Goal: Information Seeking & Learning: Learn about a topic

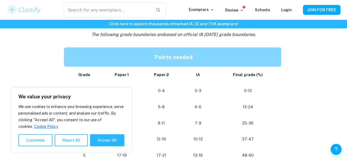
scroll to position [473, 0]
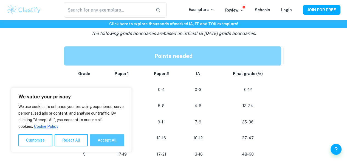
click at [118, 138] on button "Accept All" at bounding box center [107, 140] width 34 height 12
checkbox input "true"
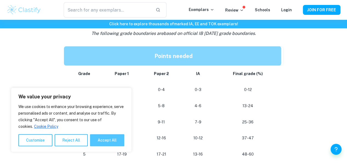
checkbox input "true"
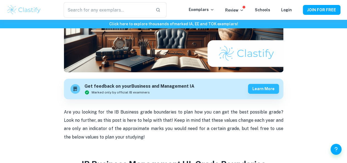
scroll to position [0, 0]
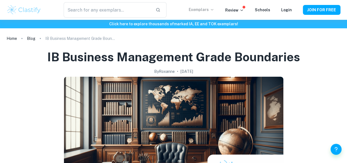
click at [213, 10] on icon at bounding box center [212, 9] width 2 height 1
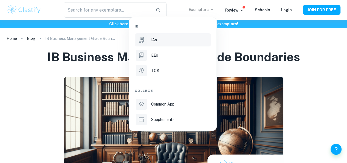
click at [185, 40] on div "IAs" at bounding box center [180, 40] width 59 height 6
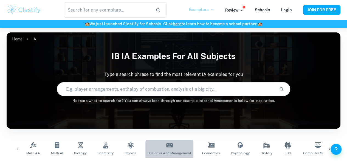
click at [168, 147] on icon at bounding box center [169, 144] width 7 height 7
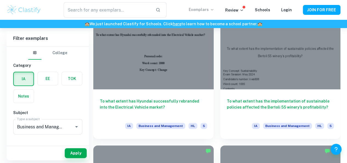
scroll to position [996, 0]
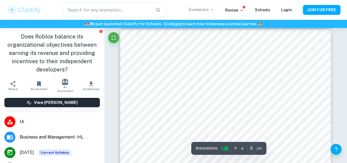
scroll to position [1166, 0]
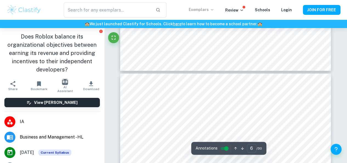
type input "7"
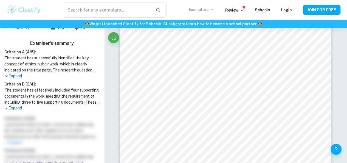
scroll to position [161, 0]
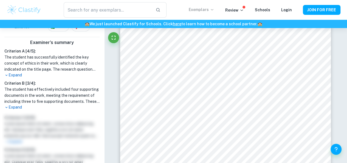
click at [19, 74] on p "Expand" at bounding box center [51, 75] width 95 height 6
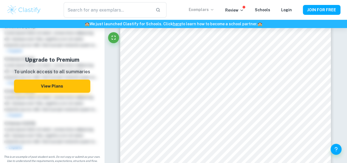
scroll to position [364, 0]
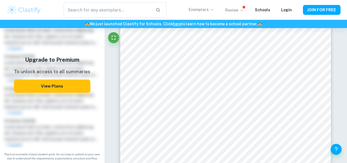
click at [241, 11] on p "Review" at bounding box center [234, 10] width 19 height 6
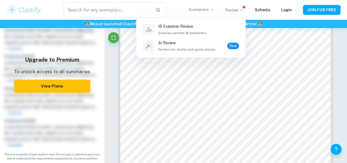
click at [241, 11] on div at bounding box center [173, 81] width 347 height 163
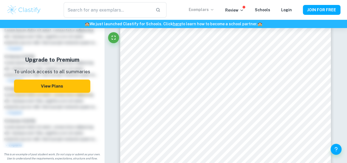
click at [211, 10] on p "Exemplars" at bounding box center [201, 10] width 25 height 6
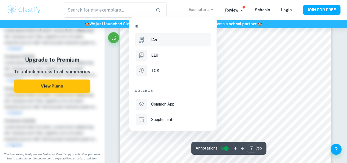
scroll to position [1779, 0]
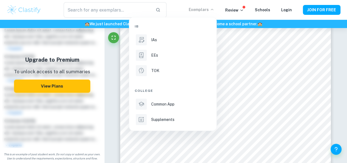
click at [298, 78] on div at bounding box center [173, 81] width 347 height 163
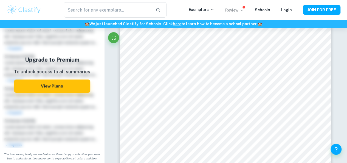
click at [239, 8] on p "Review" at bounding box center [234, 10] width 19 height 6
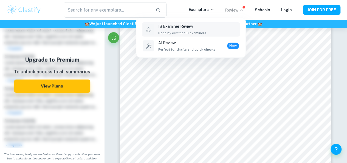
click at [210, 31] on div "IB Examiner Review Done by certifier IB examiners." at bounding box center [198, 29] width 81 height 12
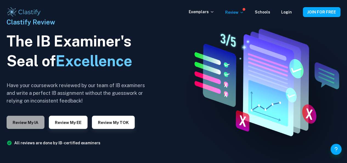
click at [32, 117] on button "Review my IA" at bounding box center [26, 121] width 38 height 13
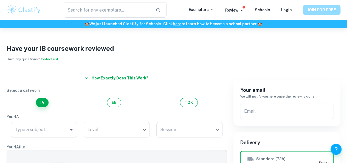
click at [324, 9] on button "JOIN FOR FREE" at bounding box center [322, 10] width 38 height 10
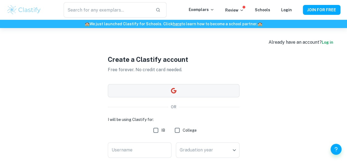
click at [138, 92] on button "button" at bounding box center [174, 90] width 132 height 13
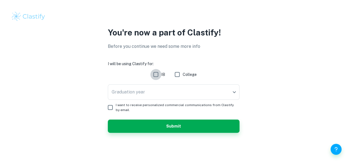
click at [153, 73] on input "IB" at bounding box center [155, 74] width 11 height 11
checkbox input "true"
click at [236, 92] on body "We value your privacy We use cookies to enhance your browsing experience, serve…" at bounding box center [173, 81] width 347 height 163
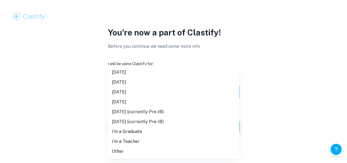
click at [233, 95] on li "[DATE]" at bounding box center [173, 92] width 132 height 10
type input "M26"
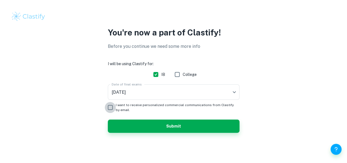
click at [109, 107] on input "I want to receive personalized commercial communications from Clastify by email." at bounding box center [110, 107] width 11 height 11
checkbox input "true"
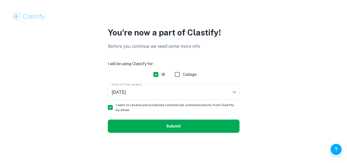
click at [179, 129] on button "Submit" at bounding box center [174, 125] width 132 height 13
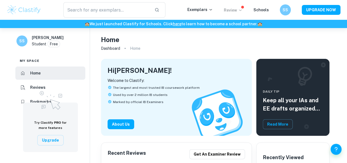
click at [240, 13] on p "Review" at bounding box center [233, 10] width 19 height 6
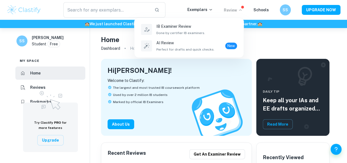
click at [240, 13] on div at bounding box center [173, 81] width 347 height 163
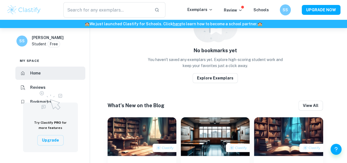
scroll to position [281, 0]
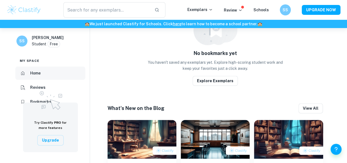
click at [53, 77] on li "Home" at bounding box center [50, 72] width 70 height 13
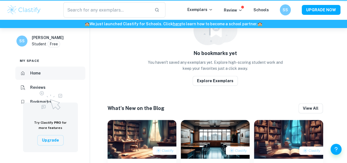
scroll to position [0, 0]
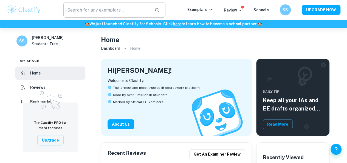
click at [117, 7] on input "text" at bounding box center [106, 9] width 87 height 15
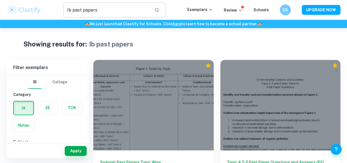
click at [140, 13] on input "Ib past papers" at bounding box center [106, 9] width 87 height 15
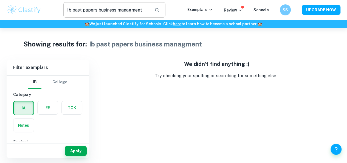
click at [143, 10] on input "Ib past papers business managment" at bounding box center [106, 9] width 87 height 15
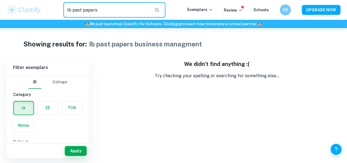
type input "Ib past papers"
